Goal: Find specific page/section: Find specific page/section

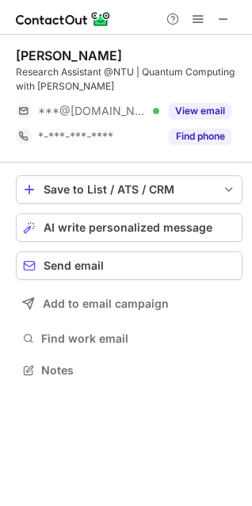
scroll to position [359, 252]
